Goal: Task Accomplishment & Management: Manage account settings

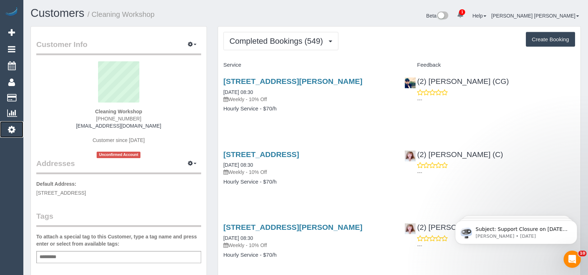
click at [13, 129] on icon at bounding box center [12, 129] width 8 height 9
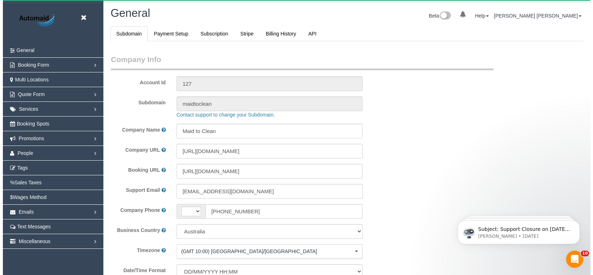
scroll to position [1641, 588]
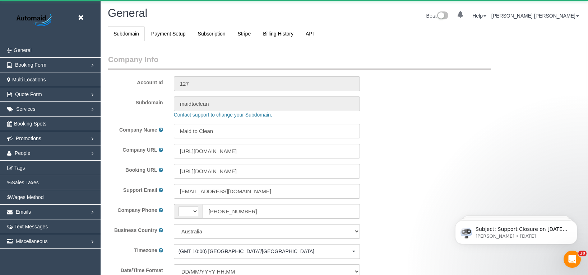
select select "string:AU"
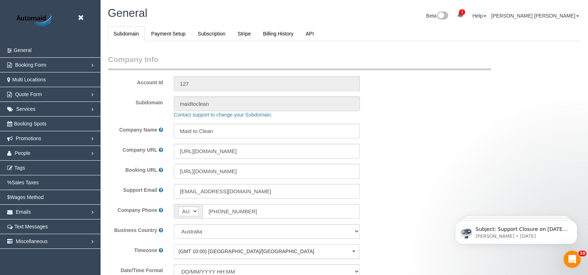
select select "1"
click at [92, 155] on link "People" at bounding box center [50, 153] width 101 height 14
click at [31, 172] on link "Teams" at bounding box center [50, 168] width 101 height 14
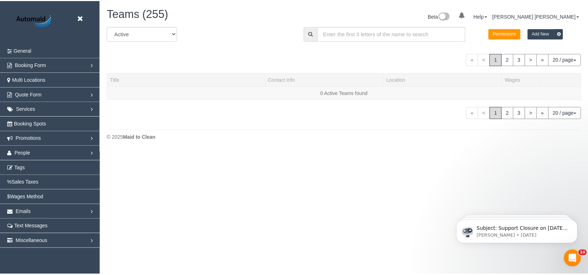
scroll to position [151, 593]
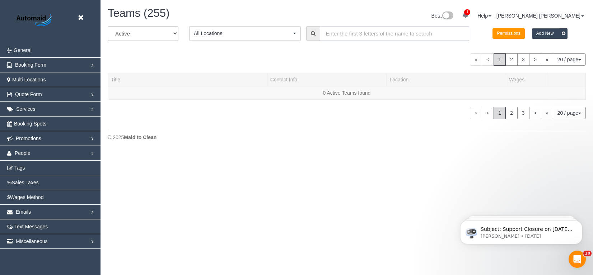
click at [371, 34] on input "text" at bounding box center [394, 33] width 149 height 15
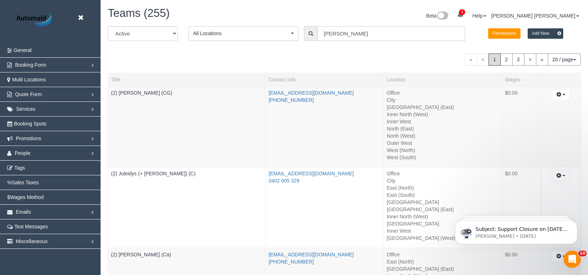
scroll to position [35757, 35315]
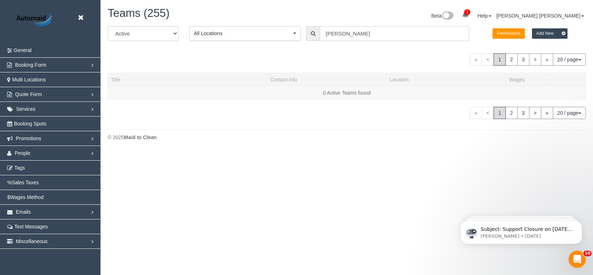
paste input "text"
paste input "Quartarella"
drag, startPoint x: 321, startPoint y: 33, endPoint x: 308, endPoint y: 33, distance: 12.2
click at [308, 33] on div "[PERSON_NAME]" at bounding box center [387, 33] width 163 height 15
click at [351, 37] on input "[PERSON_NAME]" at bounding box center [394, 33] width 149 height 15
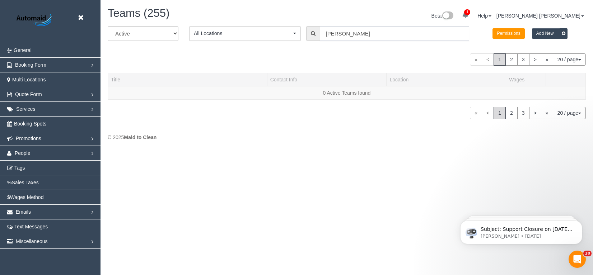
click at [351, 37] on input "[PERSON_NAME]" at bounding box center [394, 33] width 149 height 15
type input "[PERSON_NAME]"
